Goal: Task Accomplishment & Management: Use online tool/utility

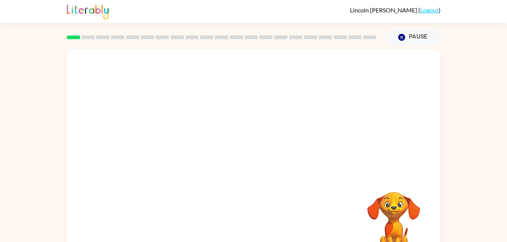
scroll to position [23, 0]
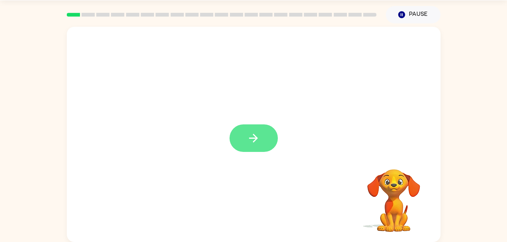
click at [259, 133] on icon "button" at bounding box center [253, 138] width 13 height 13
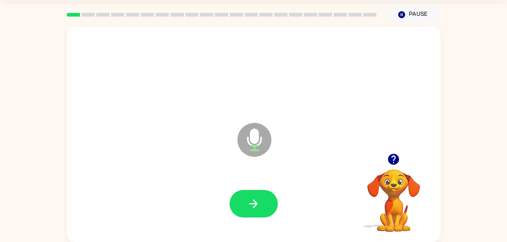
click at [246, 225] on div at bounding box center [253, 204] width 359 height 62
click at [252, 200] on icon "button" at bounding box center [253, 204] width 13 height 13
click at [253, 200] on icon "button" at bounding box center [253, 204] width 13 height 13
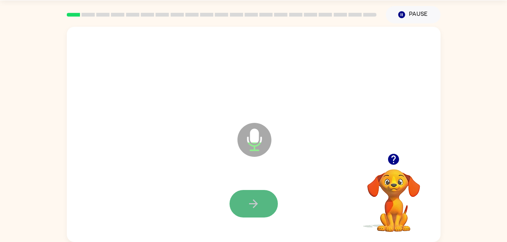
click at [255, 208] on icon "button" at bounding box center [253, 204] width 13 height 13
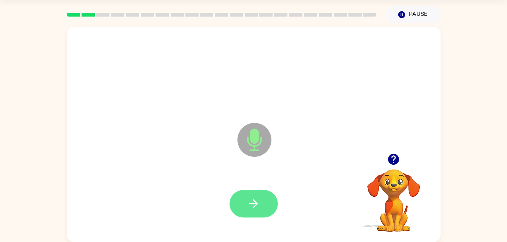
click at [252, 207] on icon "button" at bounding box center [253, 204] width 13 height 13
drag, startPoint x: 255, startPoint y: 193, endPoint x: 142, endPoint y: 140, distance: 125.0
click at [142, 140] on div "Microphone The Microphone is here when it is your turn to talk" at bounding box center [254, 135] width 374 height 216
click at [263, 190] on button "button" at bounding box center [254, 204] width 48 height 28
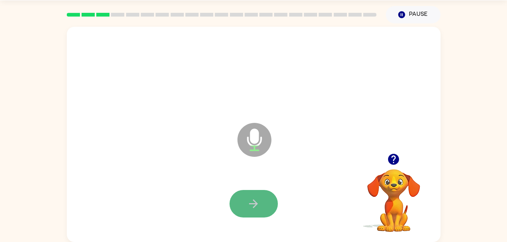
click at [255, 200] on icon "button" at bounding box center [253, 204] width 13 height 13
drag, startPoint x: 255, startPoint y: 200, endPoint x: 164, endPoint y: 172, distance: 94.9
click at [164, 172] on div "Microphone The Microphone is here when it is your turn to talk" at bounding box center [254, 135] width 374 height 216
click at [267, 210] on button "button" at bounding box center [254, 204] width 48 height 28
click at [256, 193] on button "button" at bounding box center [254, 204] width 48 height 28
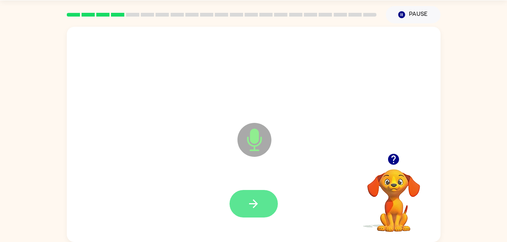
click at [263, 212] on button "button" at bounding box center [254, 204] width 48 height 28
click at [262, 211] on button "button" at bounding box center [254, 204] width 48 height 28
click at [257, 194] on button "button" at bounding box center [254, 204] width 48 height 28
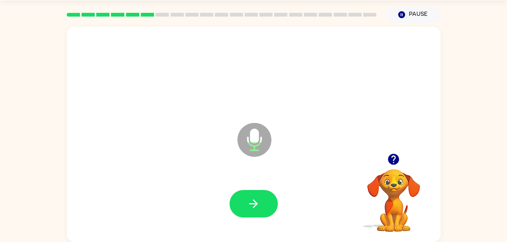
drag, startPoint x: 257, startPoint y: 194, endPoint x: 212, endPoint y: 164, distance: 53.9
click at [212, 164] on div "Microphone The Microphone is here when it is your turn to talk" at bounding box center [254, 135] width 374 height 216
click at [253, 198] on icon "button" at bounding box center [253, 204] width 13 height 13
drag, startPoint x: 197, startPoint y: 181, endPoint x: 210, endPoint y: 181, distance: 13.6
click at [210, 181] on div at bounding box center [253, 204] width 359 height 62
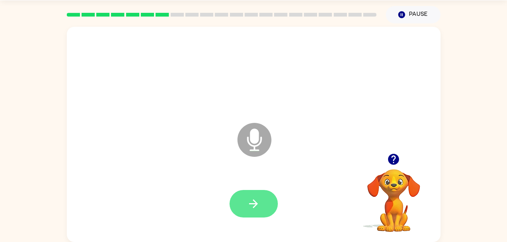
click at [255, 201] on icon "button" at bounding box center [253, 204] width 13 height 13
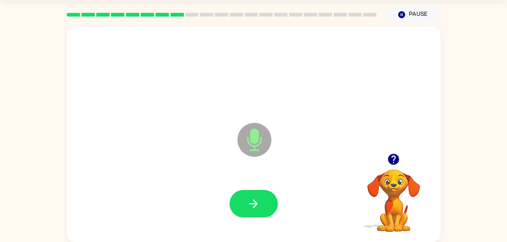
click at [255, 201] on icon "button" at bounding box center [253, 204] width 13 height 13
click at [261, 233] on div at bounding box center [253, 204] width 359 height 62
click at [251, 187] on div at bounding box center [253, 204] width 359 height 62
click at [259, 212] on button "button" at bounding box center [254, 204] width 48 height 28
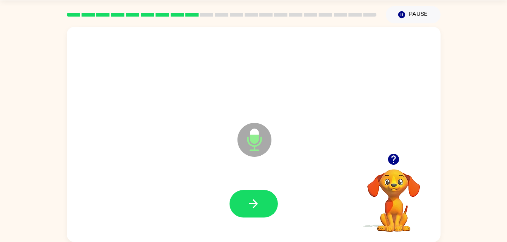
drag, startPoint x: 258, startPoint y: 206, endPoint x: 184, endPoint y: 168, distance: 83.4
click at [184, 168] on div "Microphone The Microphone is here when it is your turn to talk" at bounding box center [254, 135] width 374 height 216
click at [269, 202] on button "button" at bounding box center [254, 204] width 48 height 28
click at [254, 214] on button "button" at bounding box center [254, 204] width 48 height 28
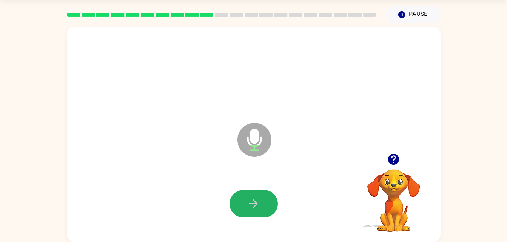
click at [253, 206] on icon "button" at bounding box center [253, 204] width 13 height 13
drag, startPoint x: 253, startPoint y: 206, endPoint x: 216, endPoint y: 188, distance: 41.7
click at [216, 188] on div at bounding box center [253, 204] width 359 height 62
click at [255, 197] on button "button" at bounding box center [254, 204] width 48 height 28
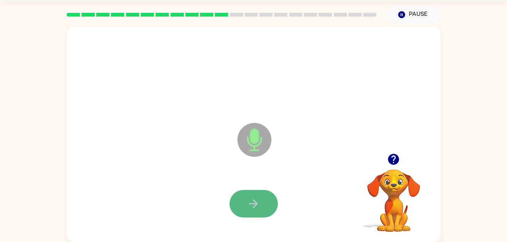
click at [257, 201] on icon "button" at bounding box center [253, 204] width 13 height 13
click at [252, 207] on icon "button" at bounding box center [253, 204] width 13 height 13
drag, startPoint x: 252, startPoint y: 207, endPoint x: 245, endPoint y: 194, distance: 15.4
click at [245, 194] on button "button" at bounding box center [254, 204] width 48 height 28
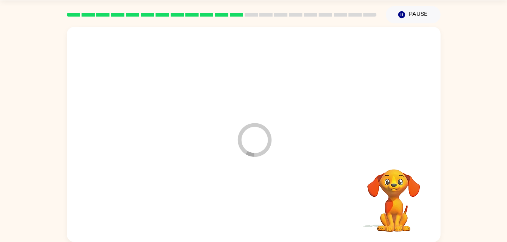
click at [263, 205] on div at bounding box center [253, 204] width 359 height 62
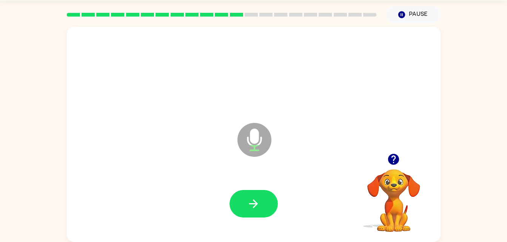
drag, startPoint x: 252, startPoint y: 201, endPoint x: 219, endPoint y: 70, distance: 135.1
click at [219, 70] on div at bounding box center [253, 73] width 359 height 62
click at [250, 213] on button "button" at bounding box center [254, 204] width 48 height 28
drag, startPoint x: 250, startPoint y: 211, endPoint x: 212, endPoint y: 169, distance: 56.7
click at [212, 169] on div "Microphone The Microphone is here when it is your turn to talk" at bounding box center [254, 135] width 374 height 216
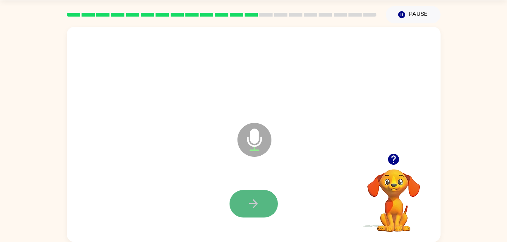
click at [250, 204] on icon "button" at bounding box center [253, 204] width 9 height 9
click at [260, 209] on icon "button" at bounding box center [253, 204] width 13 height 13
click at [258, 213] on button "button" at bounding box center [254, 204] width 48 height 28
click at [249, 210] on icon "button" at bounding box center [253, 204] width 13 height 13
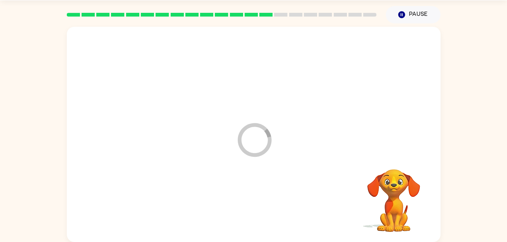
click at [253, 202] on div at bounding box center [253, 204] width 359 height 62
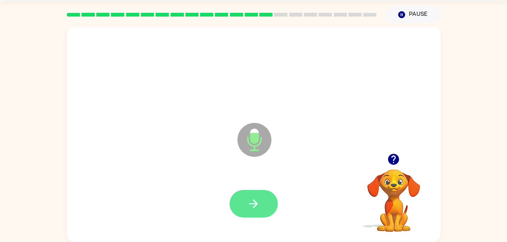
click at [249, 191] on button "button" at bounding box center [254, 204] width 48 height 28
click at [256, 206] on icon "button" at bounding box center [253, 204] width 13 height 13
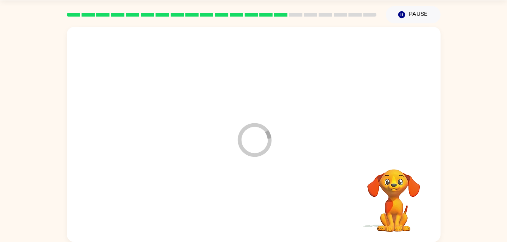
click at [256, 206] on div at bounding box center [253, 204] width 359 height 62
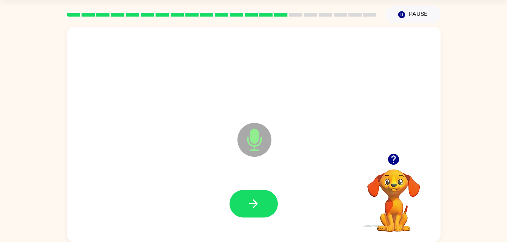
click at [256, 206] on icon "button" at bounding box center [253, 204] width 13 height 13
click at [256, 206] on div at bounding box center [254, 204] width 48 height 28
click at [256, 206] on icon "button" at bounding box center [253, 204] width 13 height 13
click at [265, 220] on div at bounding box center [253, 204] width 359 height 62
drag, startPoint x: 265, startPoint y: 220, endPoint x: 265, endPoint y: 206, distance: 14.4
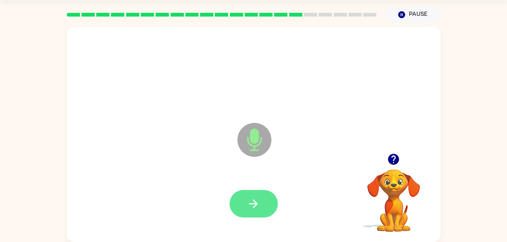
click at [265, 206] on div at bounding box center [253, 204] width 359 height 62
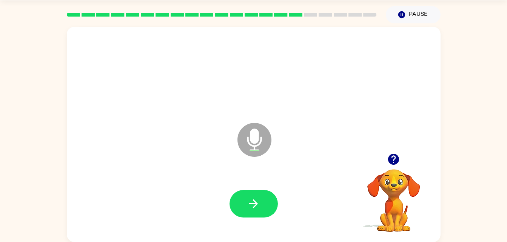
click at [252, 184] on div at bounding box center [253, 204] width 359 height 62
click at [252, 200] on icon "button" at bounding box center [253, 204] width 13 height 13
click at [259, 194] on button "button" at bounding box center [254, 204] width 48 height 28
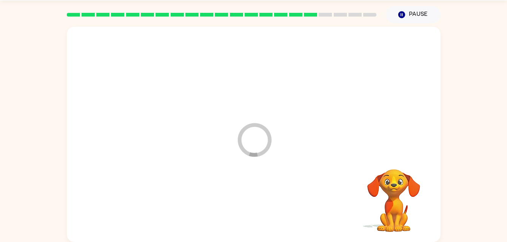
click at [259, 194] on div at bounding box center [253, 204] width 359 height 62
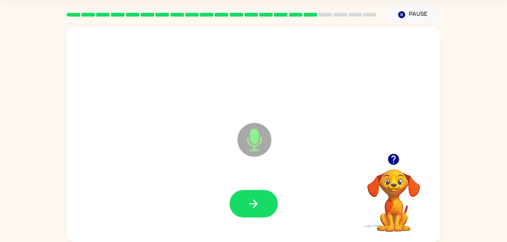
click at [259, 194] on button "button" at bounding box center [254, 204] width 48 height 28
click at [259, 194] on div at bounding box center [254, 204] width 48 height 28
click at [259, 194] on button "button" at bounding box center [254, 204] width 48 height 28
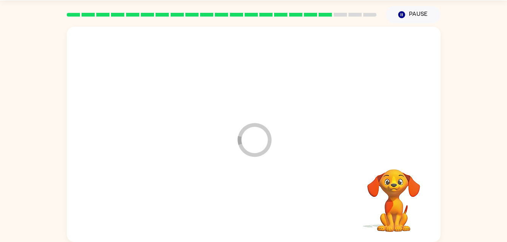
click at [259, 198] on div at bounding box center [253, 204] width 359 height 62
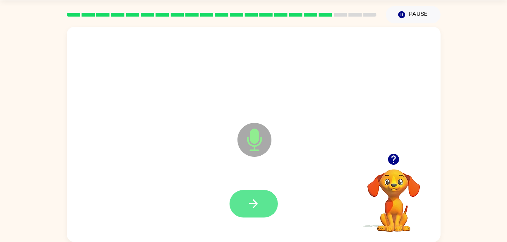
click at [248, 217] on button "button" at bounding box center [254, 204] width 48 height 28
click at [251, 205] on icon "button" at bounding box center [253, 204] width 13 height 13
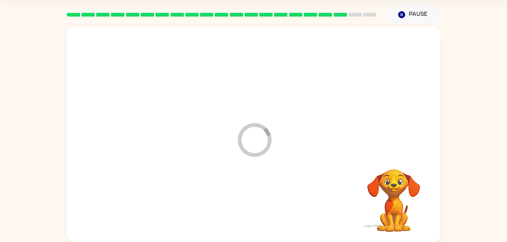
click at [251, 205] on div at bounding box center [253, 204] width 359 height 62
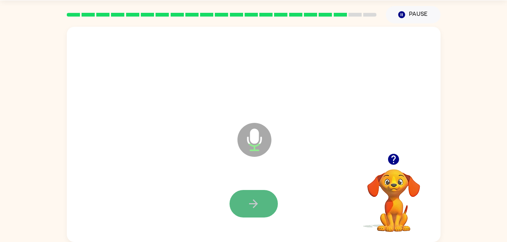
click at [246, 200] on button "button" at bounding box center [254, 204] width 48 height 28
click at [245, 201] on button "button" at bounding box center [254, 204] width 48 height 28
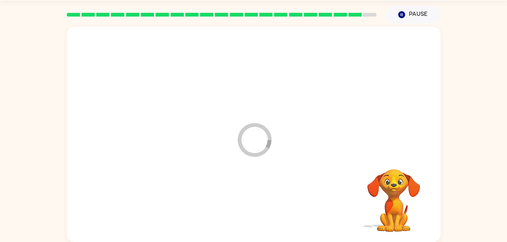
click at [245, 201] on div at bounding box center [253, 204] width 359 height 62
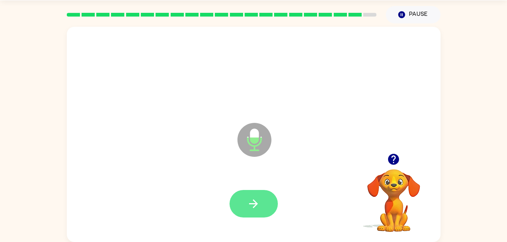
click at [248, 200] on icon "button" at bounding box center [253, 204] width 13 height 13
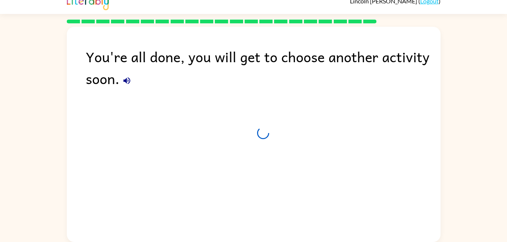
scroll to position [9, 0]
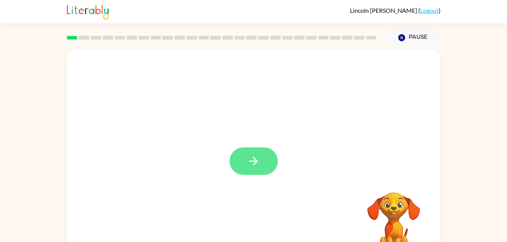
click at [235, 163] on button "button" at bounding box center [254, 162] width 48 height 28
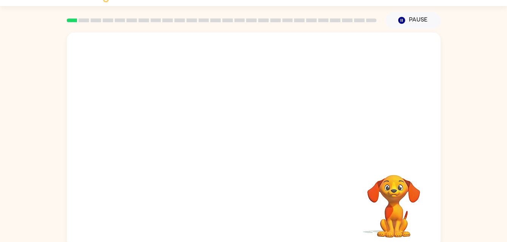
scroll to position [23, 0]
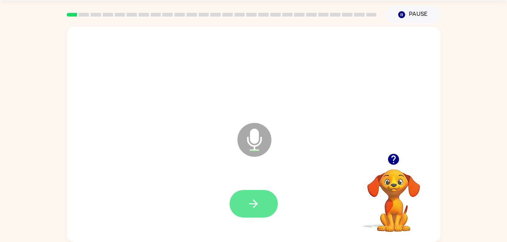
click at [257, 206] on icon "button" at bounding box center [253, 204] width 13 height 13
click at [265, 208] on button "button" at bounding box center [254, 204] width 48 height 28
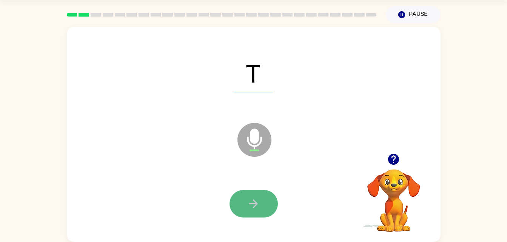
click at [260, 202] on button "button" at bounding box center [254, 204] width 48 height 28
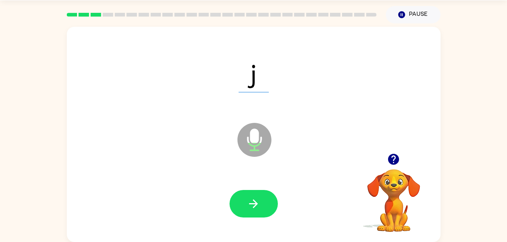
drag, startPoint x: 219, startPoint y: 181, endPoint x: 230, endPoint y: 191, distance: 15.2
click at [229, 190] on div at bounding box center [253, 204] width 359 height 62
click at [247, 201] on icon "button" at bounding box center [253, 204] width 13 height 13
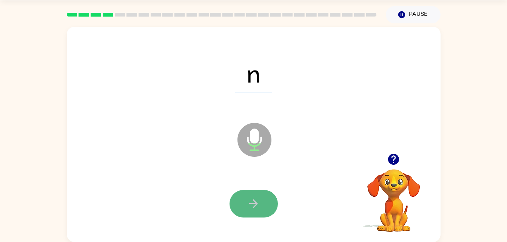
click at [253, 204] on icon "button" at bounding box center [253, 204] width 9 height 9
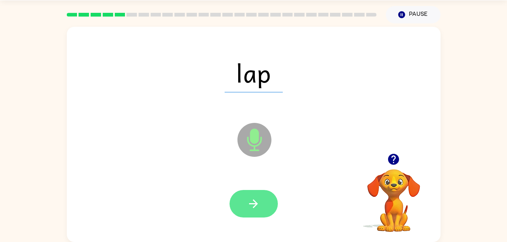
click at [258, 208] on icon "button" at bounding box center [253, 204] width 13 height 13
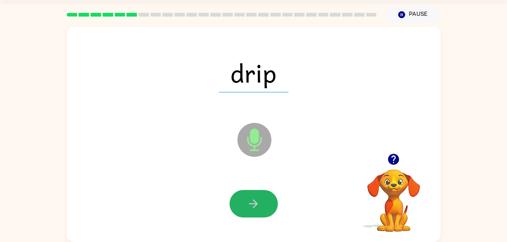
drag, startPoint x: 236, startPoint y: 194, endPoint x: 241, endPoint y: 205, distance: 12.0
click at [241, 205] on button "button" at bounding box center [254, 204] width 48 height 28
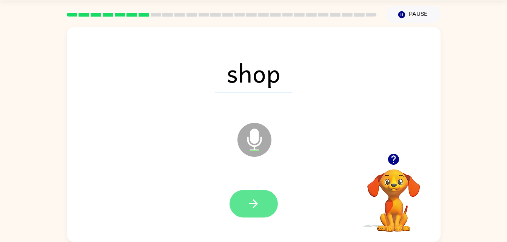
click at [253, 202] on icon "button" at bounding box center [253, 204] width 13 height 13
click at [253, 202] on div at bounding box center [254, 204] width 48 height 28
click at [246, 204] on button "button" at bounding box center [254, 204] width 48 height 28
click at [273, 195] on button "button" at bounding box center [254, 204] width 48 height 28
click at [236, 208] on button "button" at bounding box center [254, 204] width 48 height 28
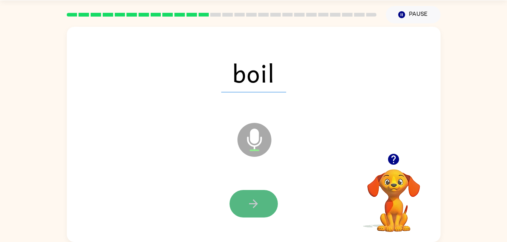
click at [257, 194] on button "button" at bounding box center [254, 204] width 48 height 28
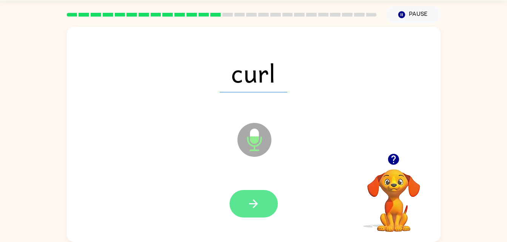
click at [245, 195] on button "button" at bounding box center [254, 204] width 48 height 28
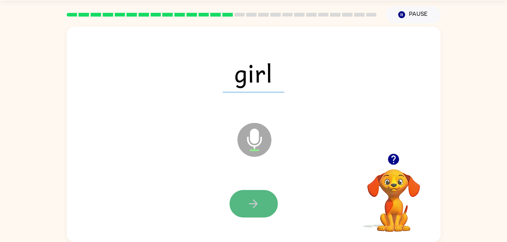
click at [248, 209] on icon "button" at bounding box center [253, 204] width 13 height 13
click at [249, 211] on button "button" at bounding box center [254, 204] width 48 height 28
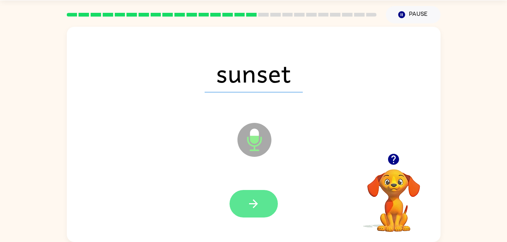
click at [264, 205] on button "button" at bounding box center [254, 204] width 48 height 28
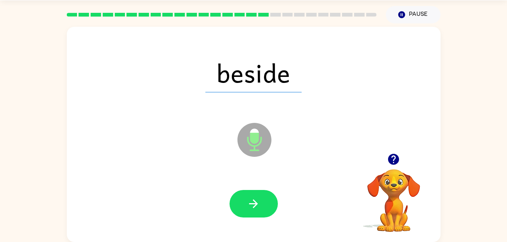
click at [264, 205] on button "button" at bounding box center [254, 204] width 48 height 28
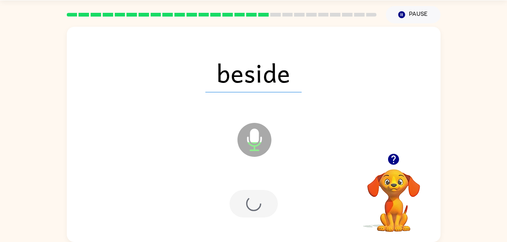
click at [264, 205] on div at bounding box center [254, 204] width 48 height 28
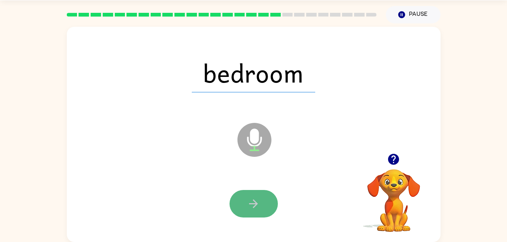
click at [248, 191] on button "button" at bounding box center [254, 204] width 48 height 28
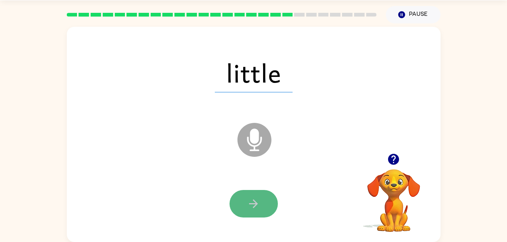
click at [245, 199] on button "button" at bounding box center [254, 204] width 48 height 28
click at [257, 213] on button "button" at bounding box center [254, 204] width 48 height 28
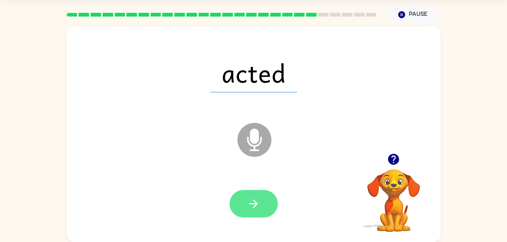
click at [255, 213] on button "button" at bounding box center [254, 204] width 48 height 28
click at [254, 213] on div at bounding box center [254, 204] width 48 height 28
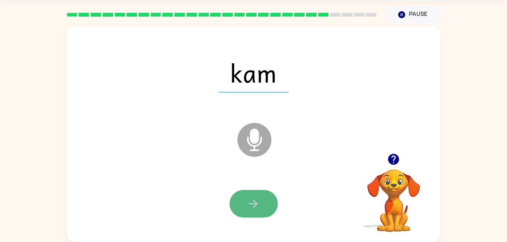
click at [253, 198] on icon "button" at bounding box center [253, 204] width 13 height 13
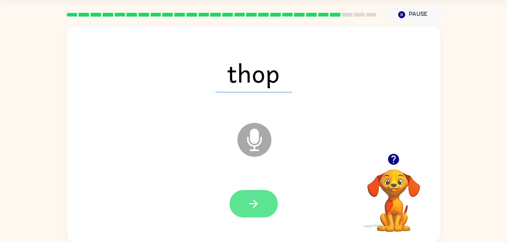
click at [248, 196] on button "button" at bounding box center [254, 204] width 48 height 28
click at [255, 196] on button "button" at bounding box center [254, 204] width 48 height 28
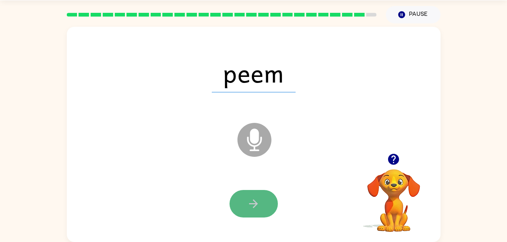
click at [247, 202] on button "button" at bounding box center [254, 204] width 48 height 28
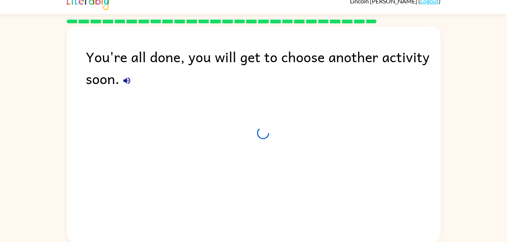
scroll to position [9, 0]
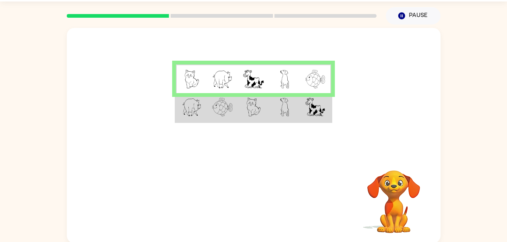
scroll to position [23, 0]
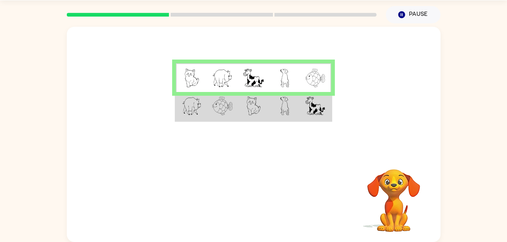
click at [291, 118] on td at bounding box center [284, 106] width 31 height 29
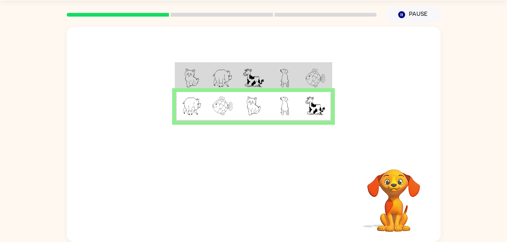
click at [281, 112] on img at bounding box center [284, 106] width 9 height 19
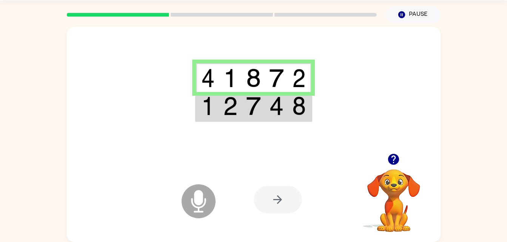
click at [250, 104] on img at bounding box center [253, 106] width 14 height 19
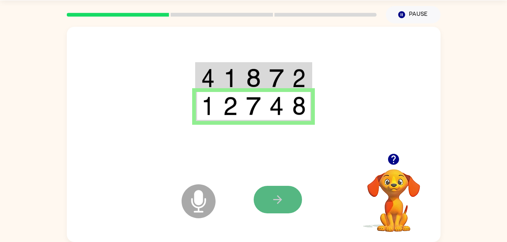
click at [276, 188] on button "button" at bounding box center [278, 200] width 48 height 28
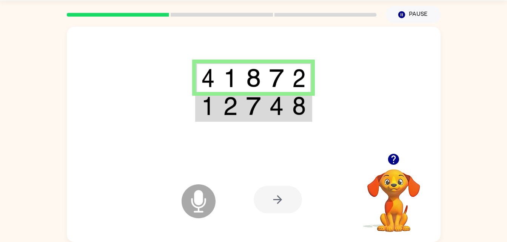
click at [250, 127] on div at bounding box center [254, 90] width 374 height 127
click at [195, 194] on icon "Microphone The Microphone is here when it is your turn to talk" at bounding box center [236, 211] width 113 height 57
click at [274, 102] on img at bounding box center [276, 106] width 14 height 19
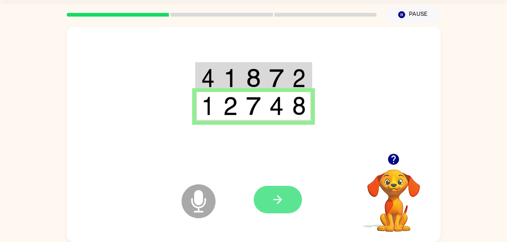
click at [280, 198] on icon "button" at bounding box center [277, 200] width 9 height 9
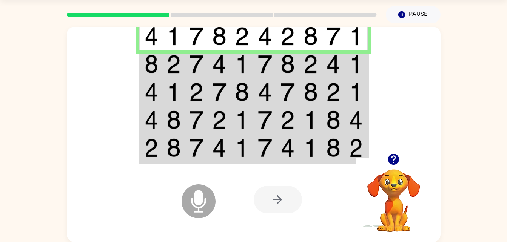
click at [191, 54] on td at bounding box center [196, 64] width 23 height 28
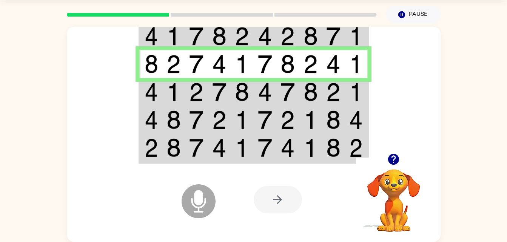
click at [161, 84] on td at bounding box center [150, 92] width 23 height 28
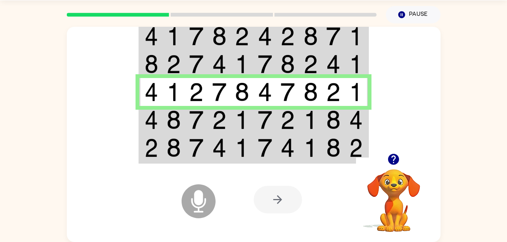
click at [153, 114] on img at bounding box center [152, 120] width 14 height 19
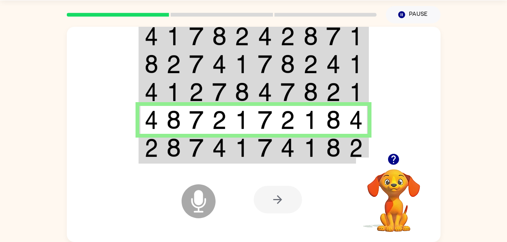
click at [165, 162] on div "Microphone The Microphone is here when it is your turn to talk" at bounding box center [179, 182] width 75 height 50
click at [167, 151] on img at bounding box center [174, 148] width 14 height 19
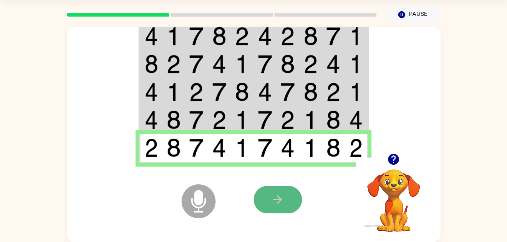
click at [287, 190] on button "button" at bounding box center [278, 200] width 48 height 28
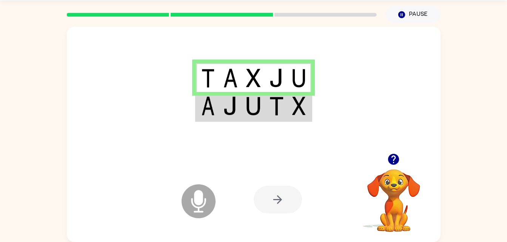
click at [228, 112] on img at bounding box center [230, 106] width 14 height 19
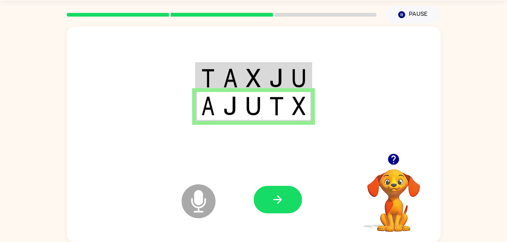
click at [228, 112] on img at bounding box center [230, 106] width 14 height 19
click at [278, 202] on icon "button" at bounding box center [277, 199] width 13 height 13
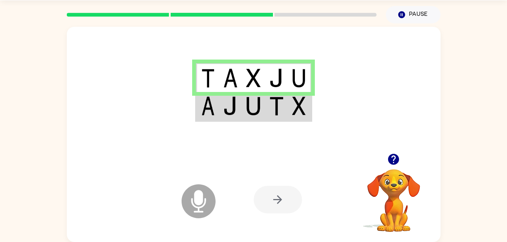
click at [226, 104] on img at bounding box center [230, 106] width 14 height 19
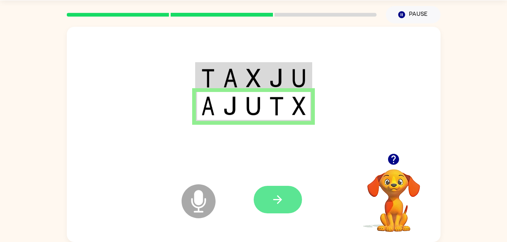
click at [267, 192] on button "button" at bounding box center [278, 200] width 48 height 28
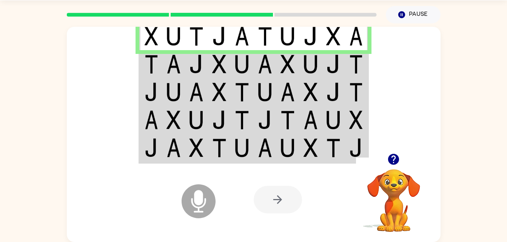
click at [159, 75] on td at bounding box center [150, 64] width 23 height 28
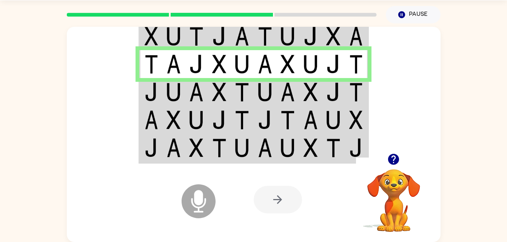
click at [312, 85] on img at bounding box center [311, 92] width 14 height 19
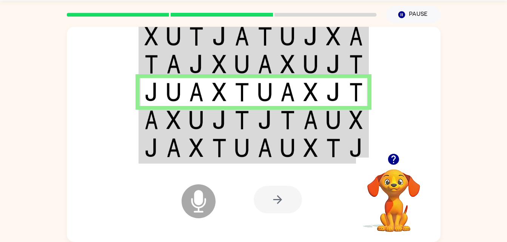
click at [197, 126] on img at bounding box center [196, 120] width 14 height 19
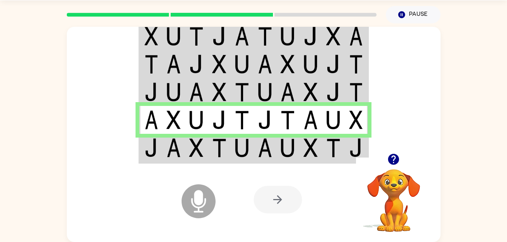
click at [179, 155] on img at bounding box center [174, 148] width 14 height 19
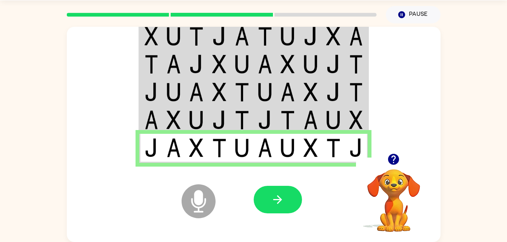
click at [279, 185] on icon "Microphone The Microphone is here when it is your turn to talk" at bounding box center [236, 211] width 113 height 57
click at [275, 198] on icon "button" at bounding box center [277, 199] width 13 height 13
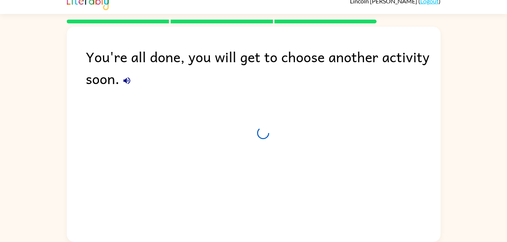
scroll to position [9, 0]
